Goal: Navigation & Orientation: Find specific page/section

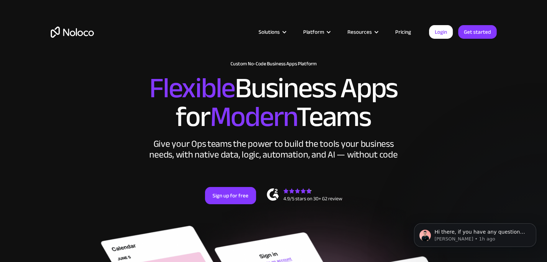
click at [83, 31] on img "home" at bounding box center [72, 32] width 43 height 11
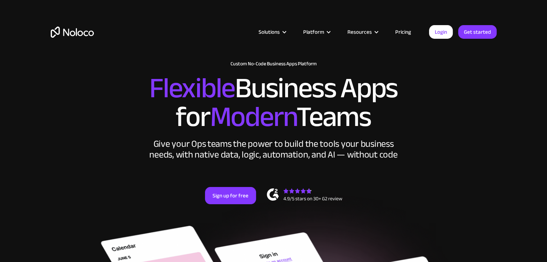
click at [404, 31] on link "Pricing" at bounding box center [403, 31] width 34 height 9
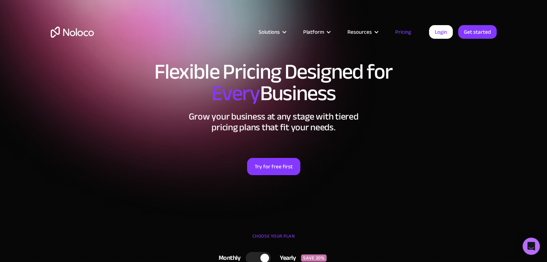
click at [69, 29] on img "home" at bounding box center [72, 32] width 43 height 11
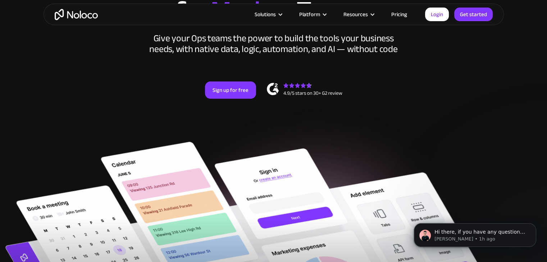
scroll to position [108, 0]
